Goal: Complete application form

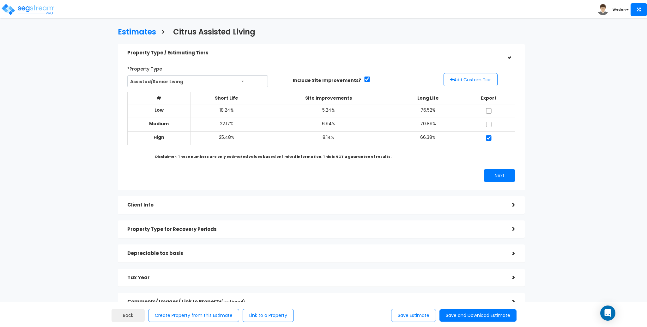
click at [281, 59] on div "*Property Type Assisted/Senior Living Assisted/Senior Living Auto Repair Shop A…" at bounding box center [321, 123] width 407 height 134
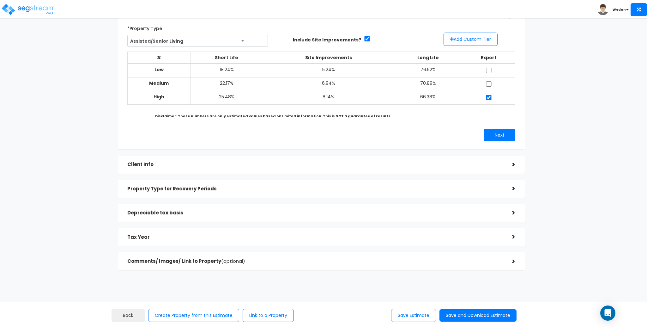
scroll to position [42, 0]
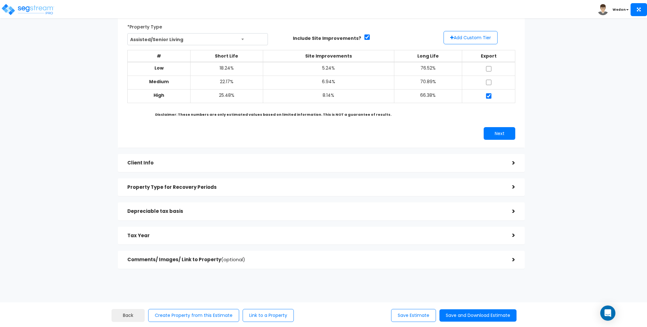
click at [239, 212] on h5 "Depreciable tax basis" at bounding box center [314, 210] width 375 height 5
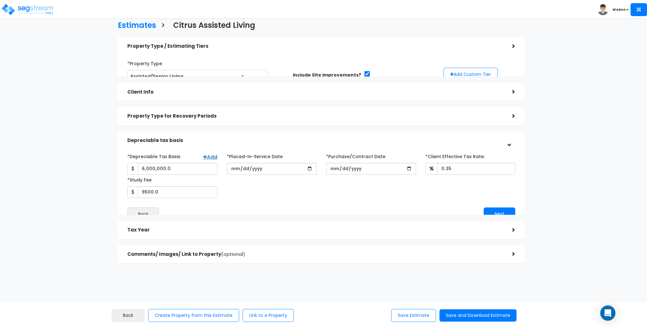
scroll to position [2, 0]
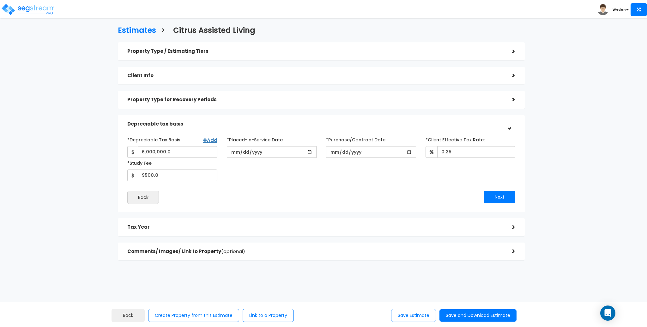
click at [233, 227] on h5 "Tax Year" at bounding box center [314, 226] width 375 height 5
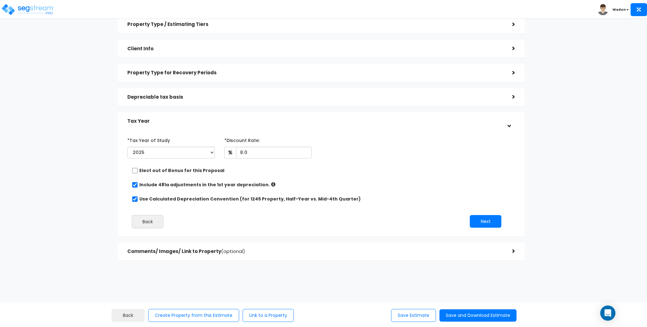
click at [221, 249] on span "(optional)" at bounding box center [233, 251] width 24 height 7
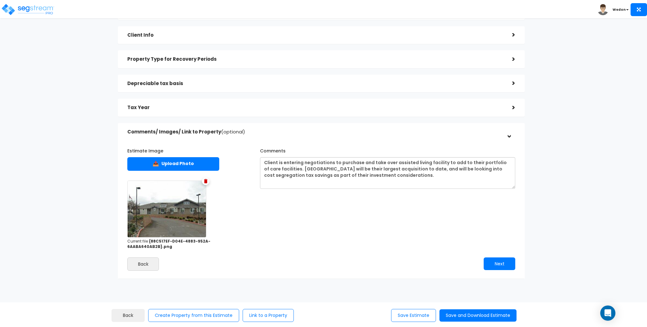
click at [209, 61] on h5 "Property Type for Recovery Periods" at bounding box center [314, 59] width 375 height 5
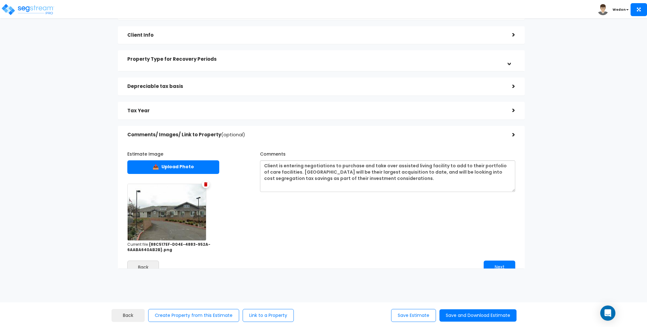
scroll to position [0, 0]
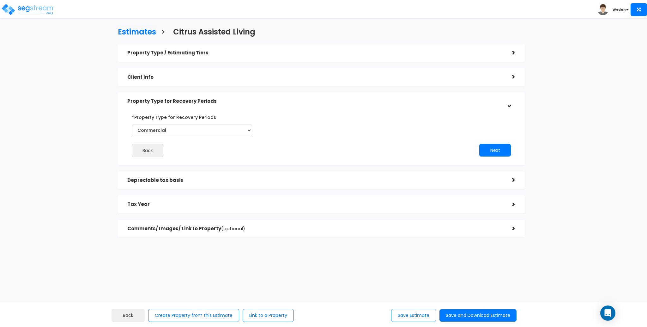
click at [235, 53] on h5 "Property Type / Estimating Tiers" at bounding box center [314, 52] width 375 height 5
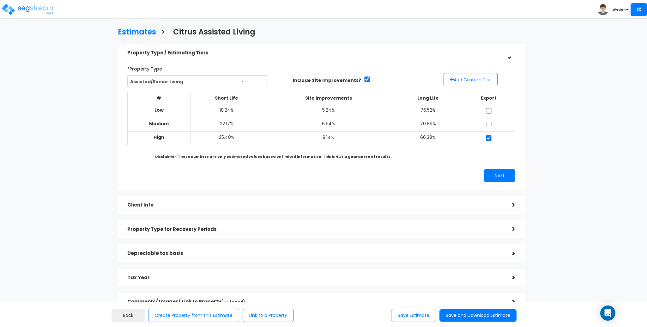
click at [236, 53] on h5 "Property Type / Estimating Tiers" at bounding box center [314, 52] width 375 height 5
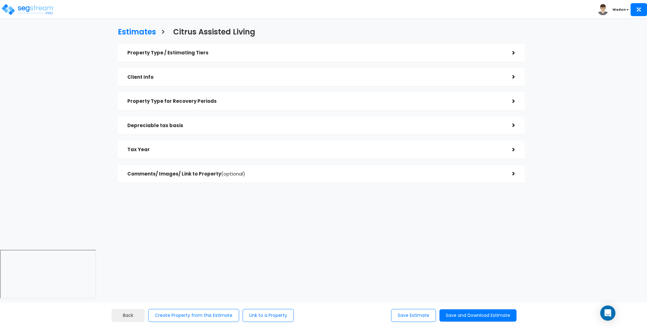
click at [166, 75] on h5 "Client Info" at bounding box center [314, 77] width 375 height 5
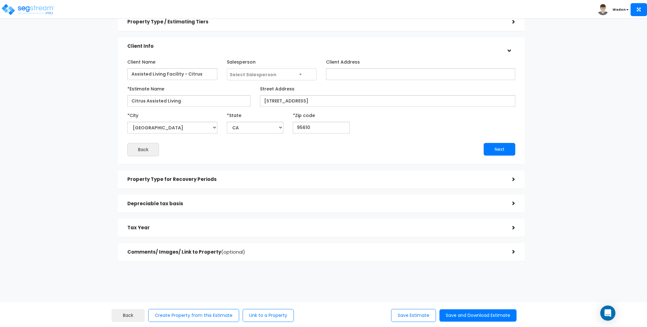
scroll to position [32, 0]
click at [154, 252] on h5 "Comments/ Images/ Link to Property (optional)" at bounding box center [314, 251] width 375 height 5
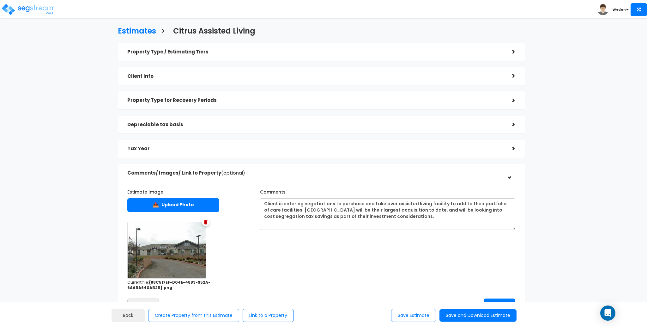
scroll to position [0, 0]
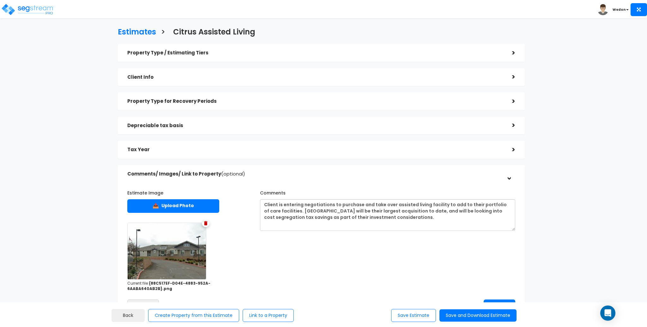
click at [159, 136] on div "Property Type / Estimating Tiers > *Property Type Assisted/Senior Living Assist…" at bounding box center [321, 182] width 407 height 276
click at [157, 148] on h5 "Tax Year" at bounding box center [314, 149] width 375 height 5
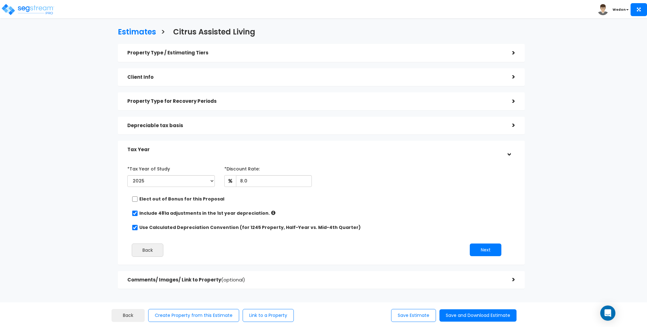
click at [155, 124] on h5 "Depreciable tax basis" at bounding box center [314, 125] width 375 height 5
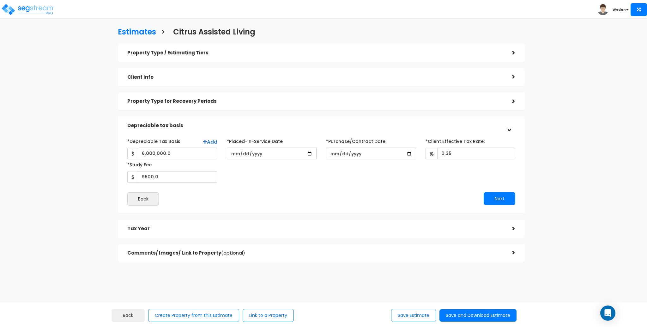
click at [165, 101] on h5 "Property Type for Recovery Periods" at bounding box center [314, 101] width 375 height 5
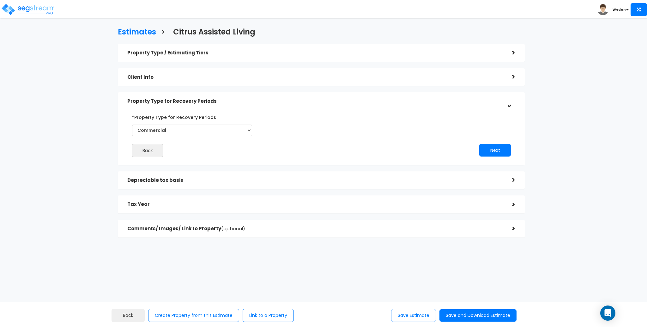
click at [169, 75] on h5 "Client Info" at bounding box center [314, 77] width 375 height 5
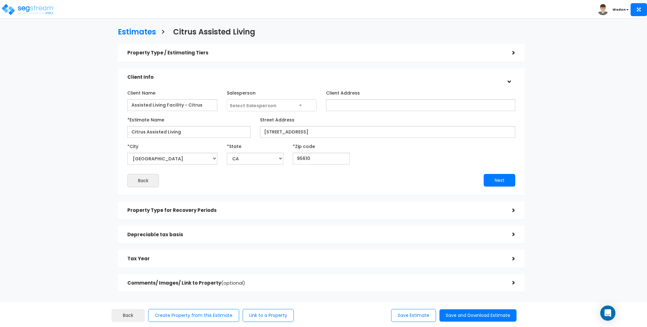
click at [240, 50] on div "Property Type / Estimating Tiers" at bounding box center [314, 53] width 375 height 12
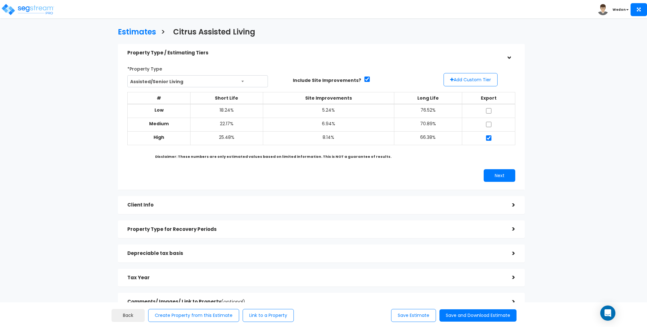
click at [371, 27] on div "Estimates > Citrus Assisted Living" at bounding box center [321, 30] width 416 height 19
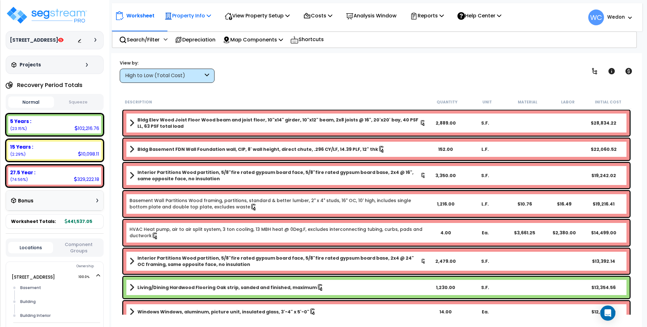
click at [203, 15] on p "Property Info" at bounding box center [188, 15] width 46 height 9
click at [203, 31] on link "Property Setup" at bounding box center [192, 30] width 63 height 13
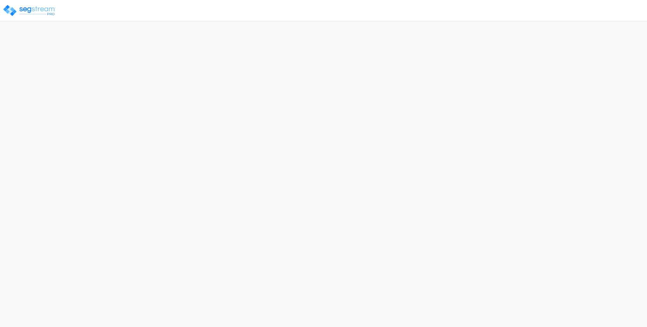
select select "2024"
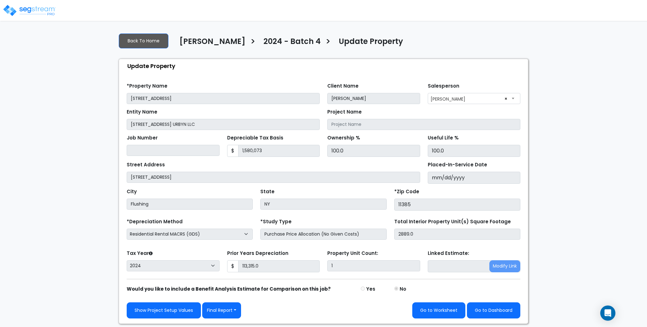
click at [178, 245] on form "*Property Name [STREET_ADDRESS] Client Name [PERSON_NAME] Salesperson" at bounding box center [324, 198] width 394 height 240
click at [340, 19] on div at bounding box center [323, 12] width 647 height 18
